Goal: Task Accomplishment & Management: Manage account settings

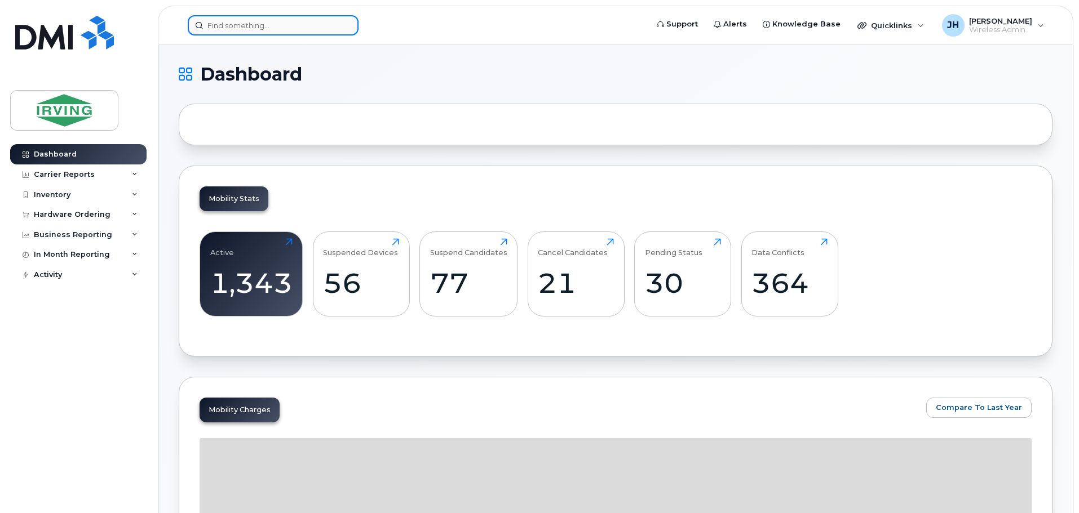
click at [217, 30] on input at bounding box center [273, 25] width 171 height 20
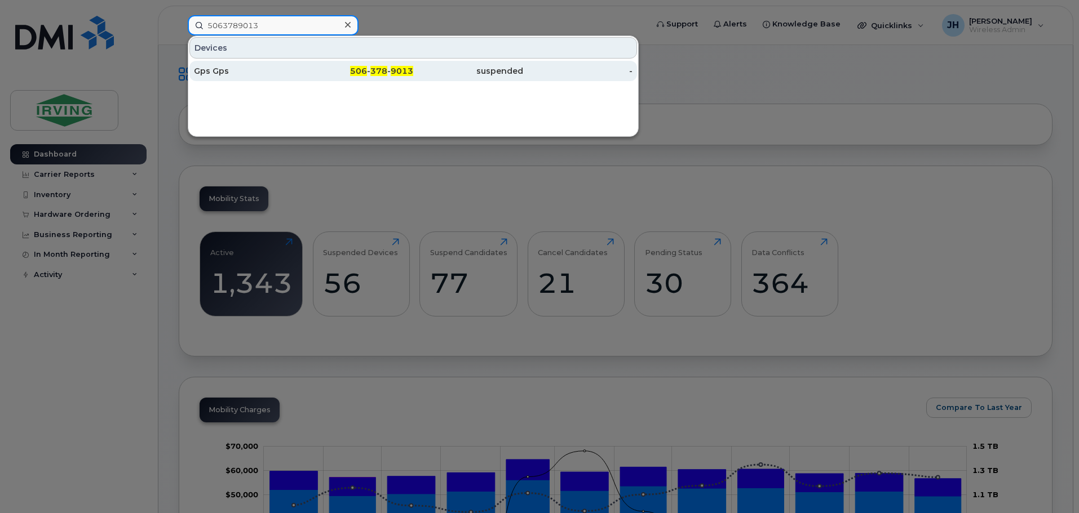
type input "5063789013"
click at [289, 70] on div "Gps Gps" at bounding box center [249, 70] width 110 height 11
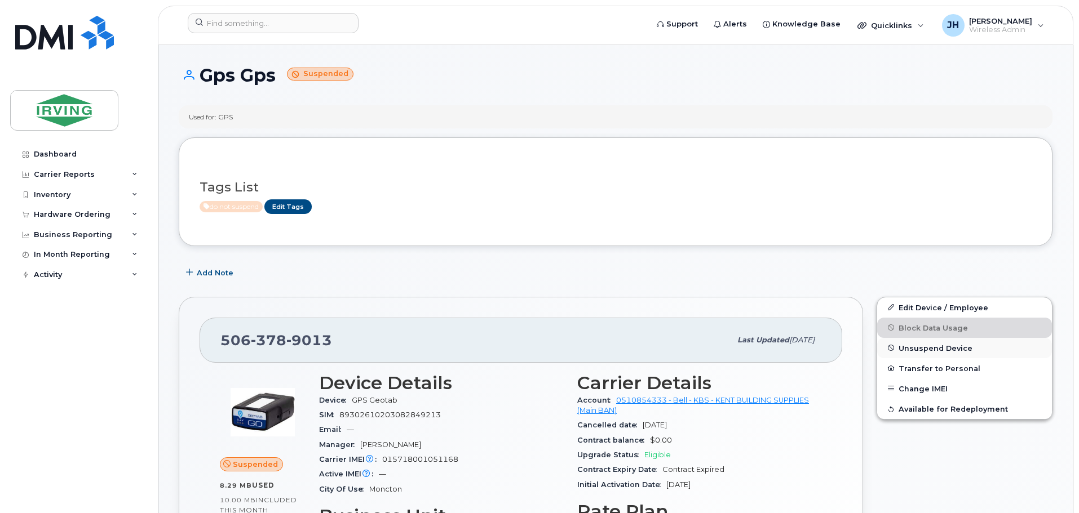
click at [927, 347] on span "Unsuspend Device" at bounding box center [935, 348] width 74 height 8
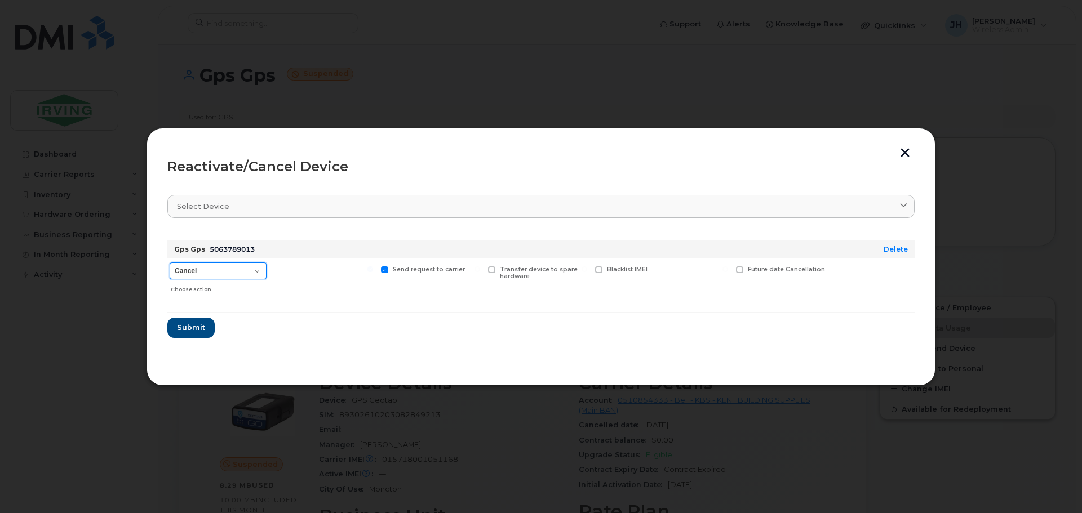
click at [260, 271] on select "Cancel Suspend - Extend Suspension Reactivate" at bounding box center [218, 271] width 97 height 17
select select "[object Object]"
click at [170, 263] on select "Cancel Suspend - Extend Suspension Reactivate" at bounding box center [218, 271] width 97 height 17
click at [199, 329] on span "Submit" at bounding box center [190, 327] width 28 height 11
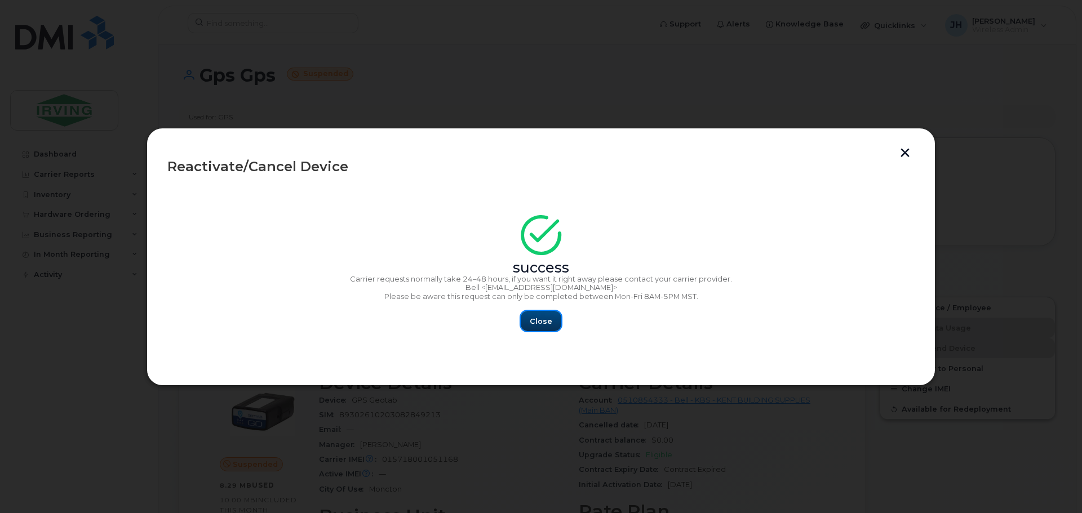
click at [538, 316] on span "Close" at bounding box center [541, 321] width 23 height 11
